Goal: Transaction & Acquisition: Subscribe to service/newsletter

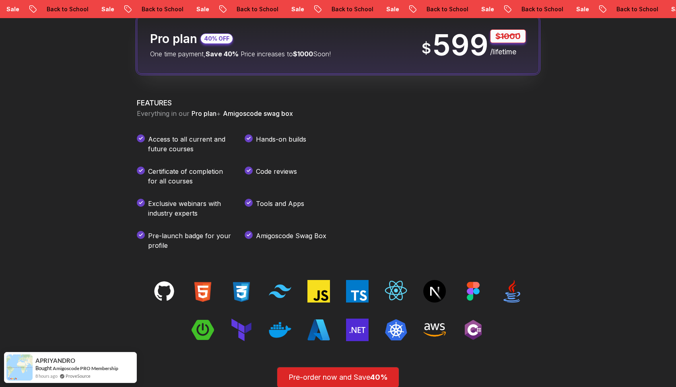
scroll to position [1051, 0]
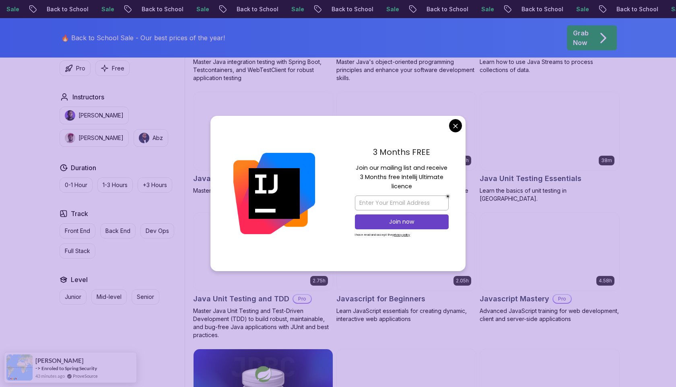
scroll to position [1568, 0]
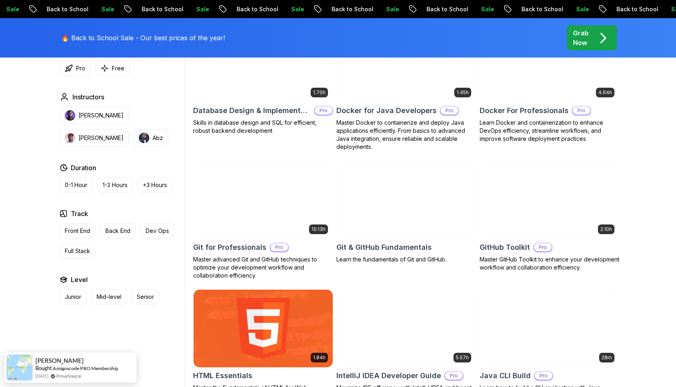
scroll to position [754, 0]
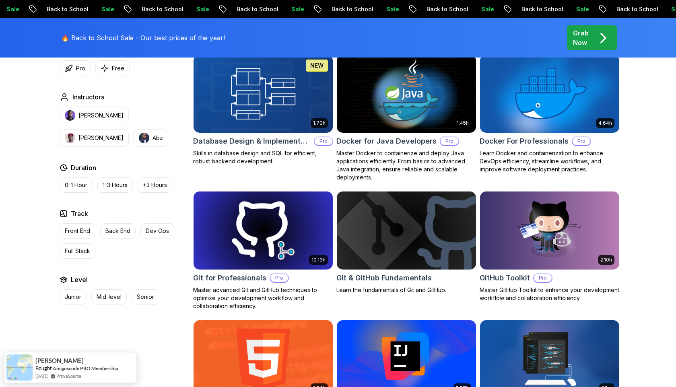
click at [103, 43] on div "🔥 Back to School Sale - Our best prices of the year!" at bounding box center [145, 38] width 173 height 30
